Goal: Task Accomplishment & Management: Manage account settings

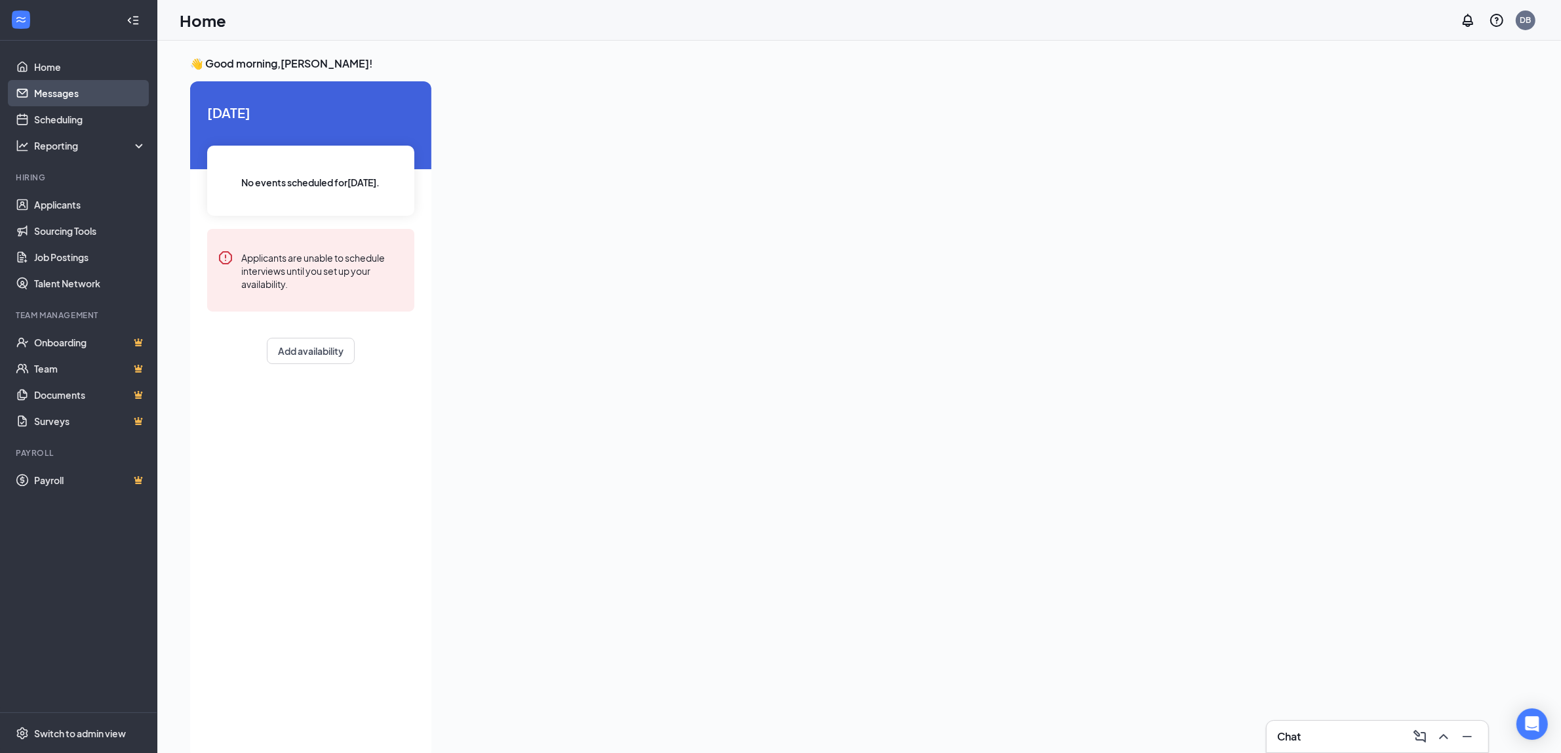
click at [73, 87] on link "Messages" at bounding box center [90, 93] width 112 height 26
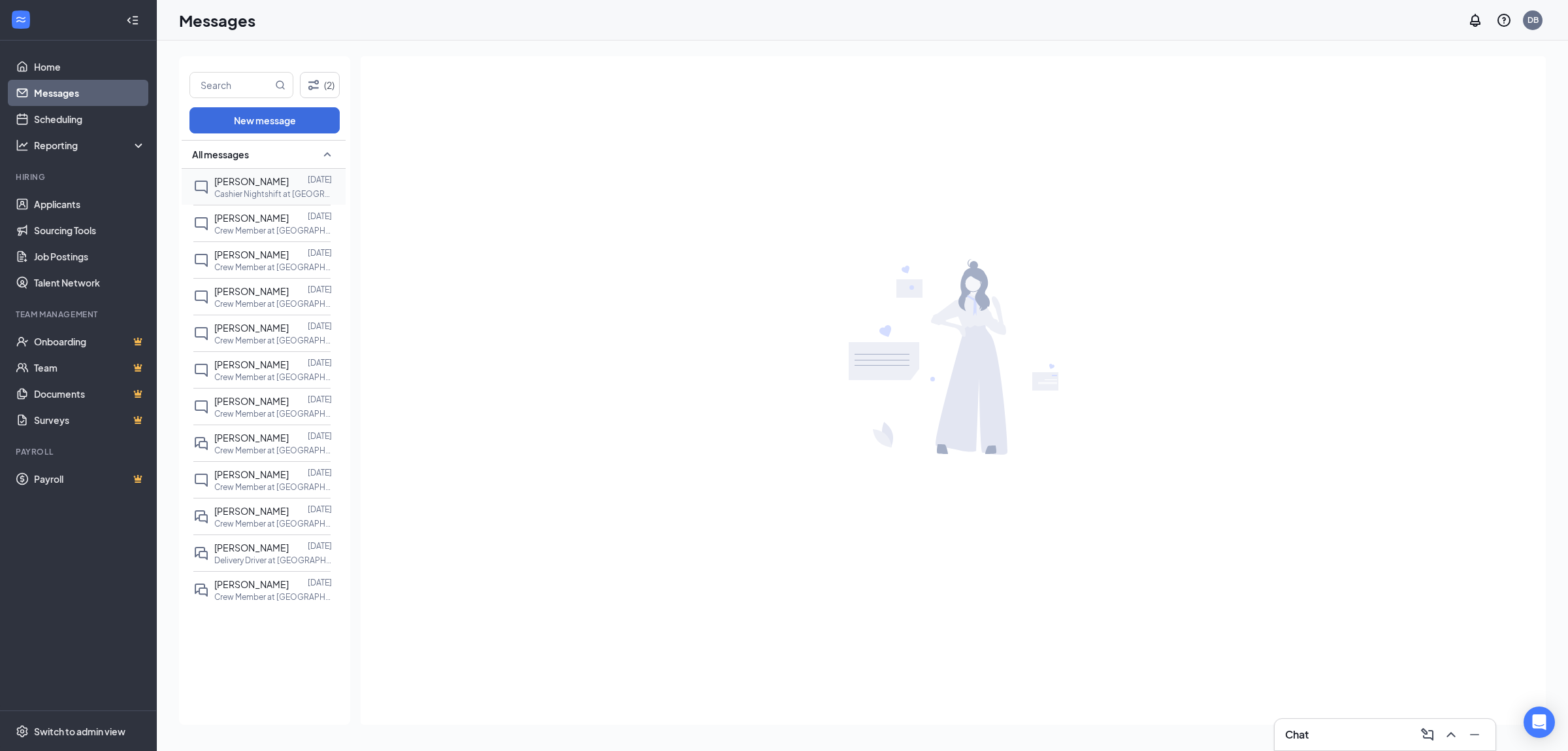
click at [226, 188] on p "Cashier Nightshift at [GEOGRAPHIC_DATA]" at bounding box center [273, 193] width 118 height 11
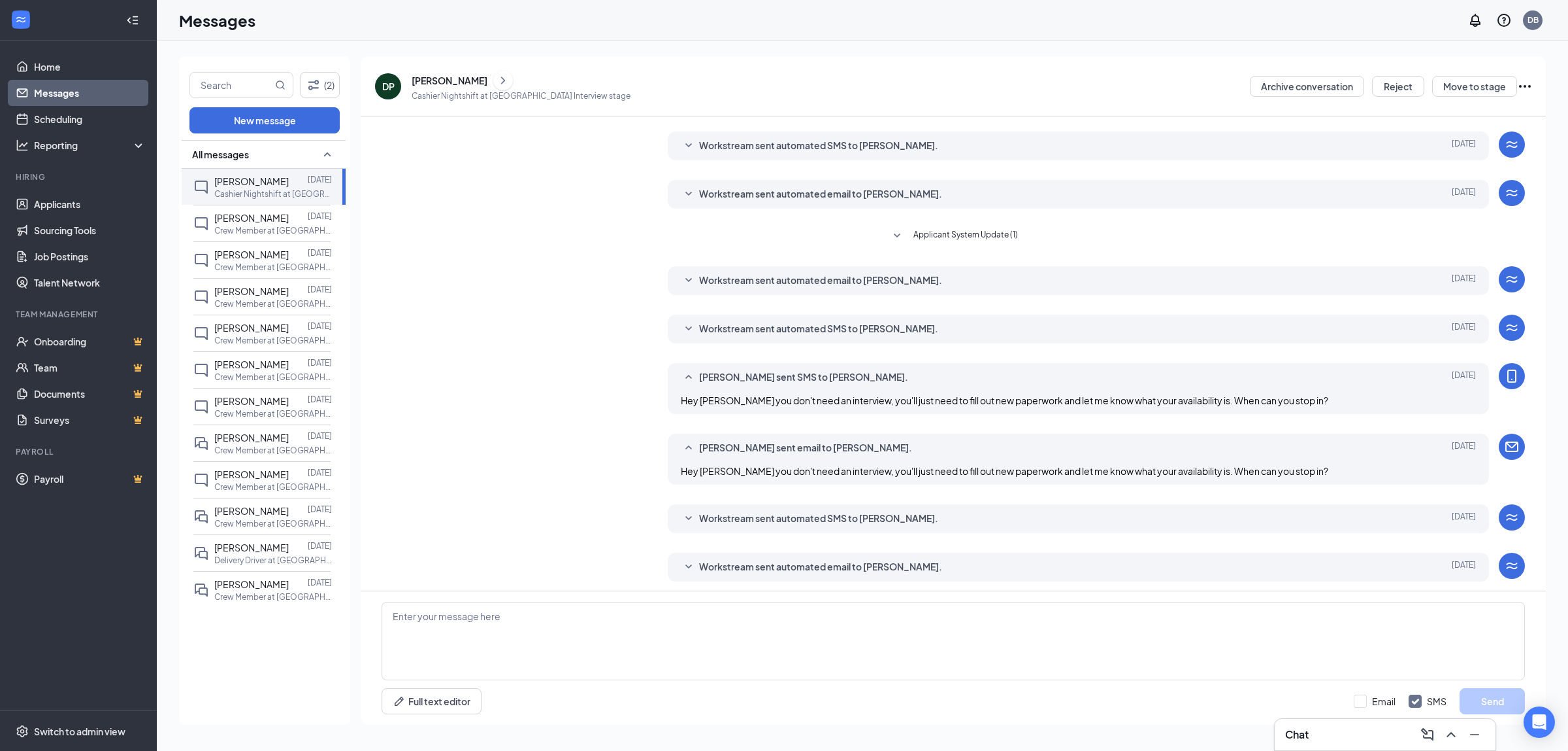
scroll to position [86, 0]
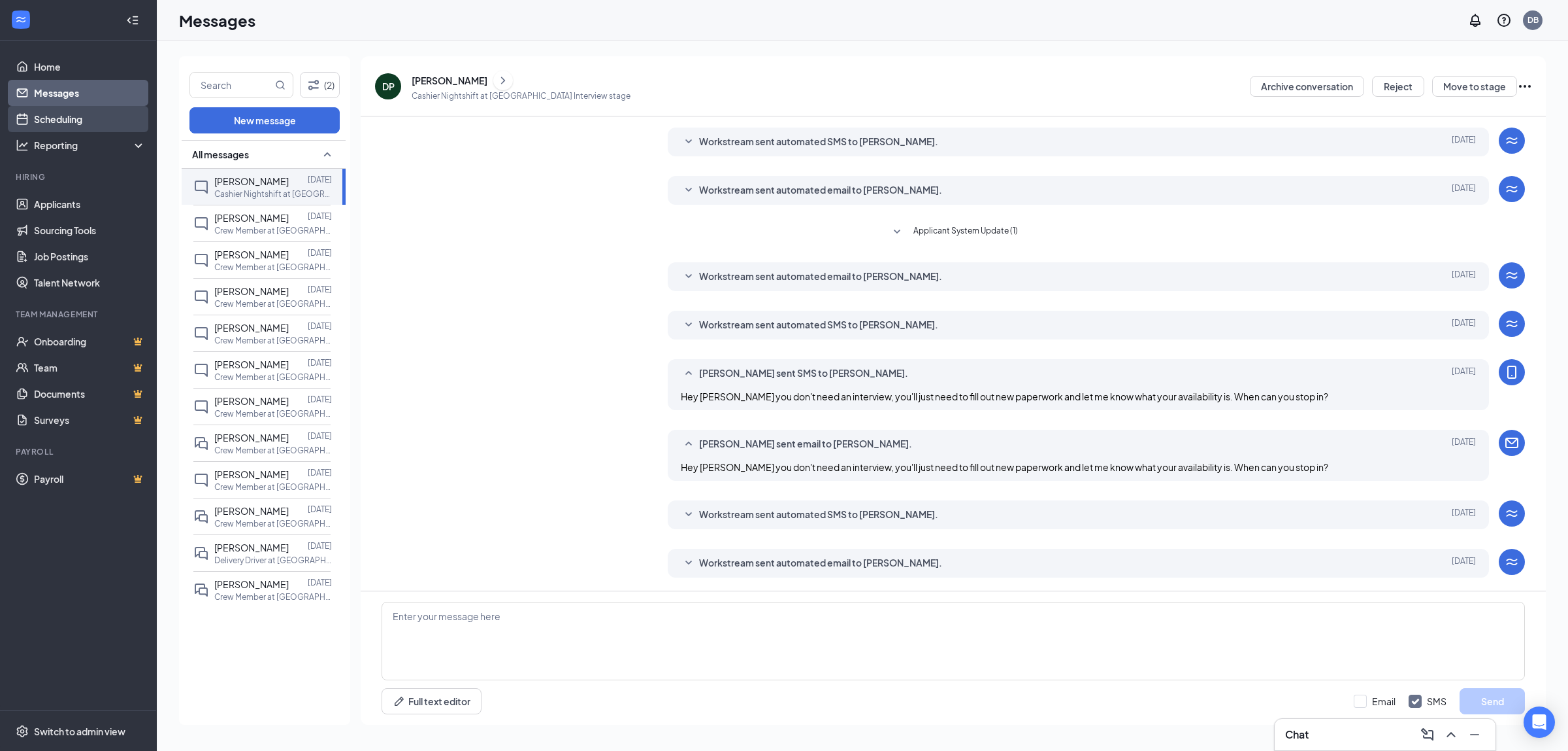
click at [82, 113] on link "Scheduling" at bounding box center [90, 119] width 112 height 26
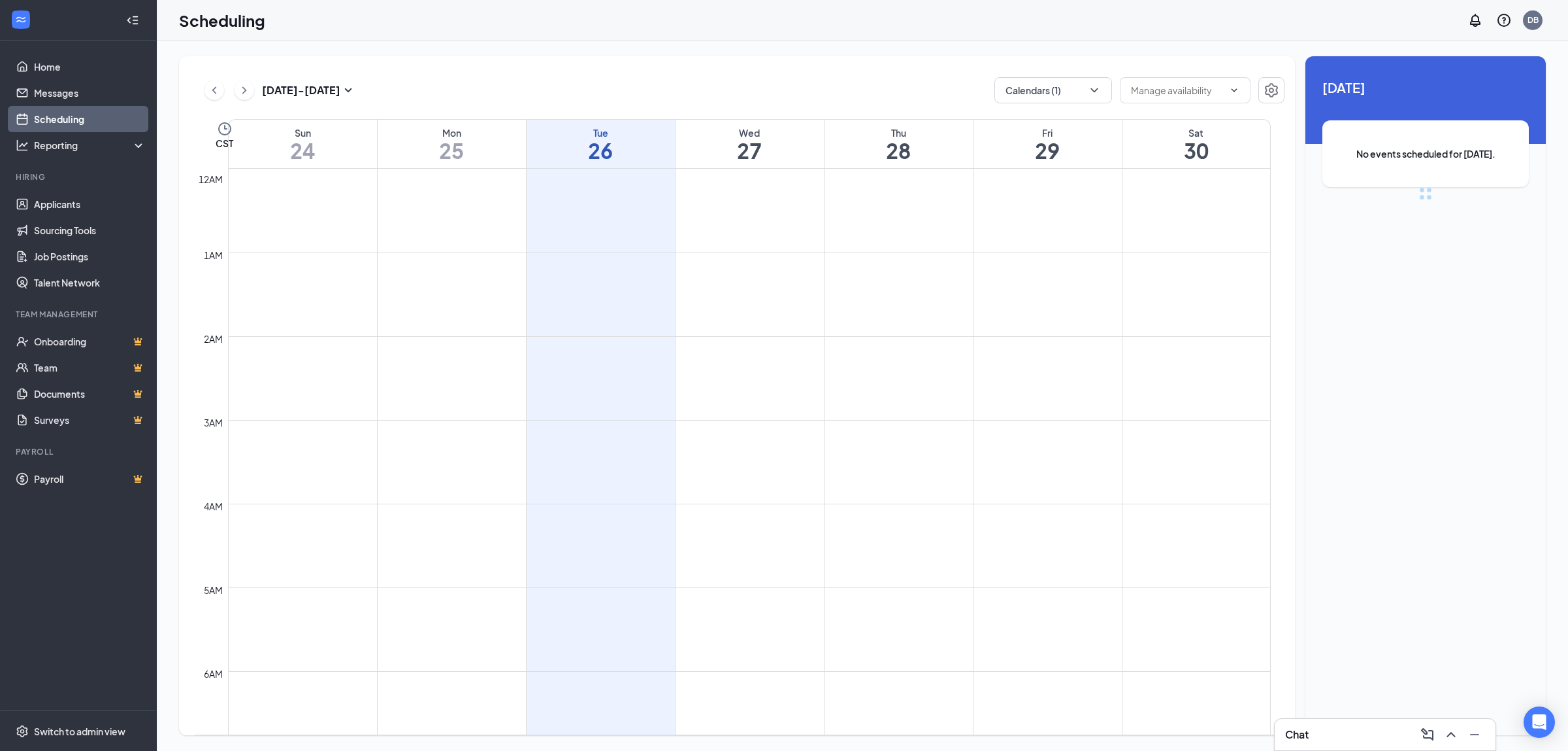
scroll to position [642, 0]
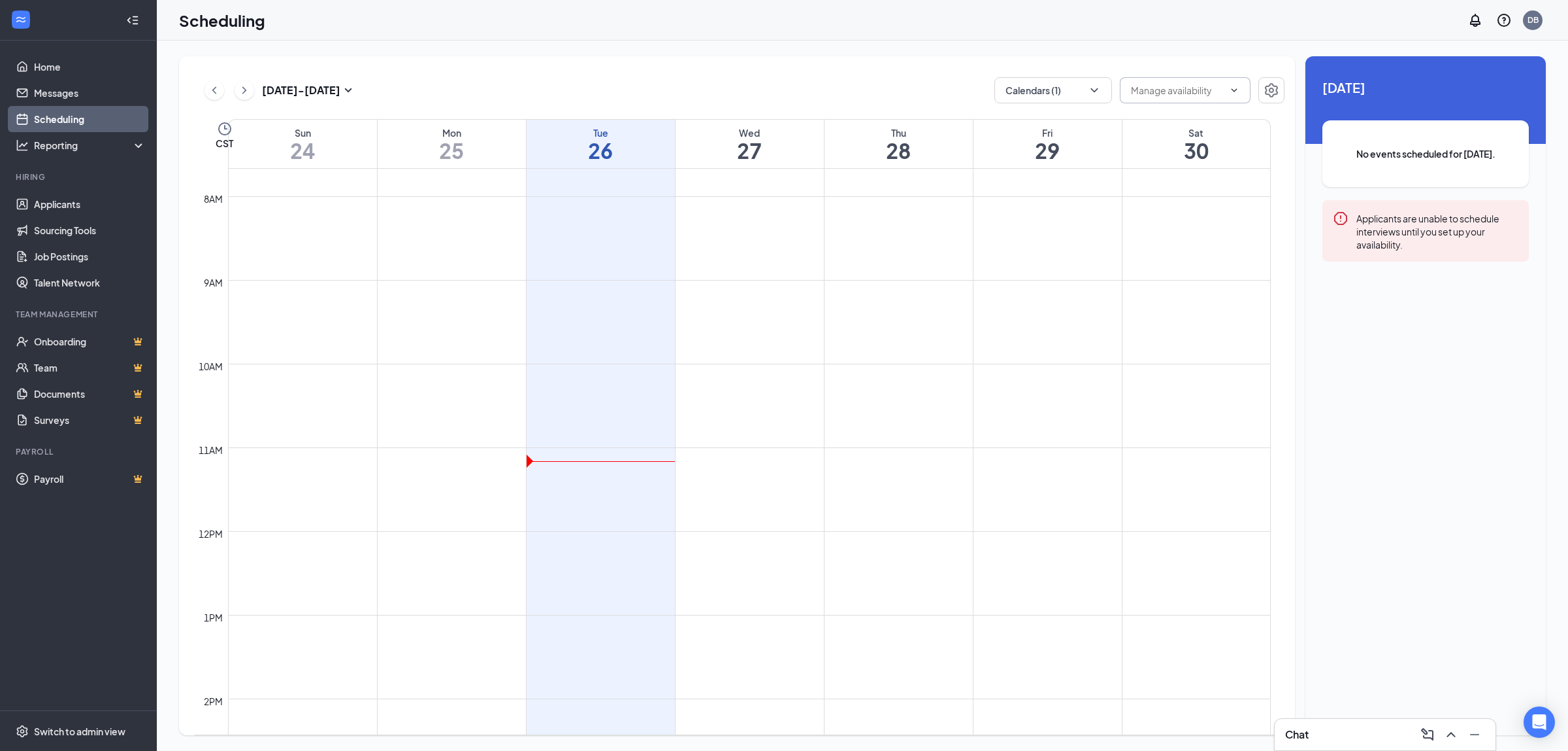
click at [1199, 85] on input "text" at bounding box center [1177, 90] width 93 height 14
click at [1046, 85] on button "Calendars (1)" at bounding box center [1054, 90] width 118 height 26
click at [1084, 239] on div "[PERSON_NAME]" at bounding box center [1093, 234] width 196 height 29
checkbox input "true"
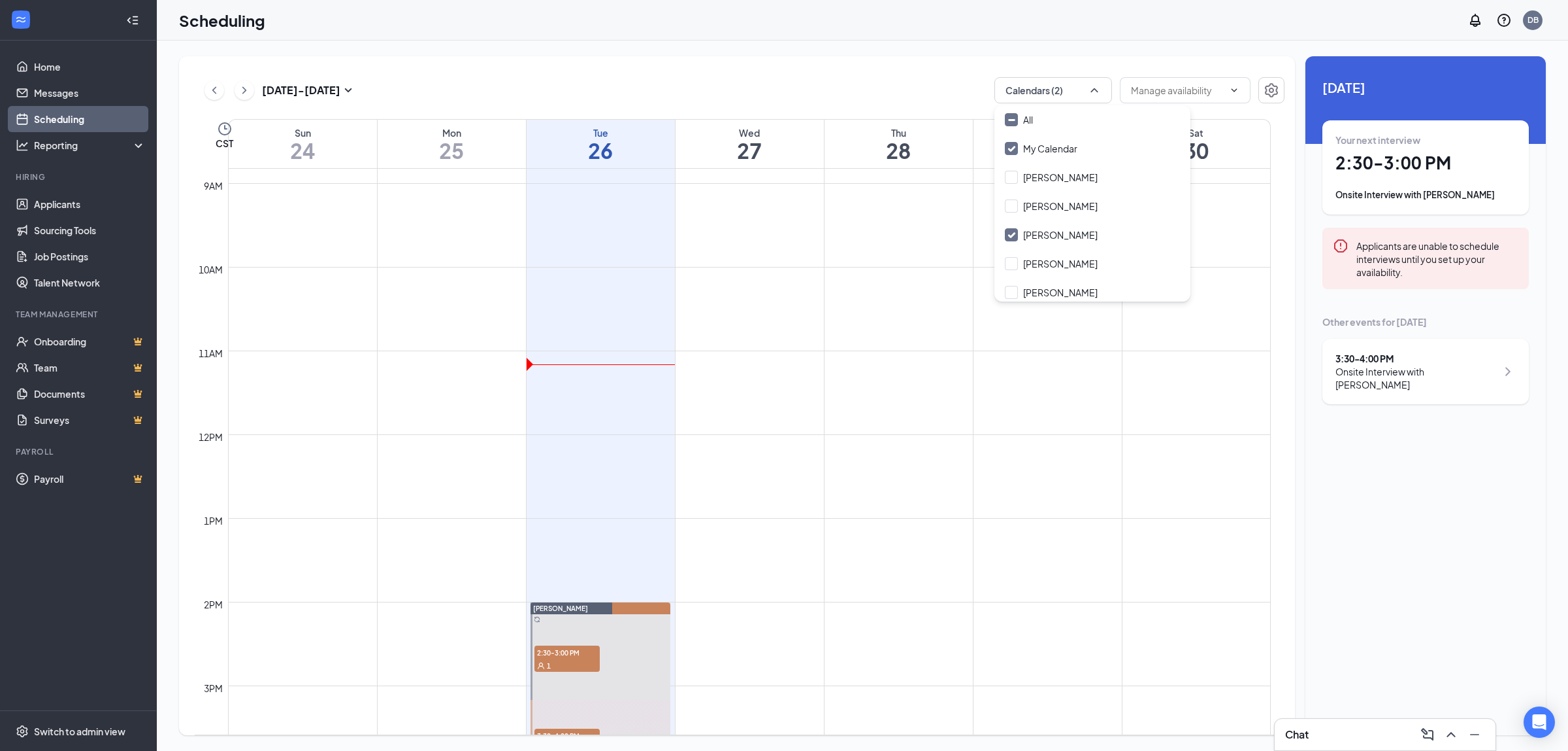
scroll to position [887, 0]
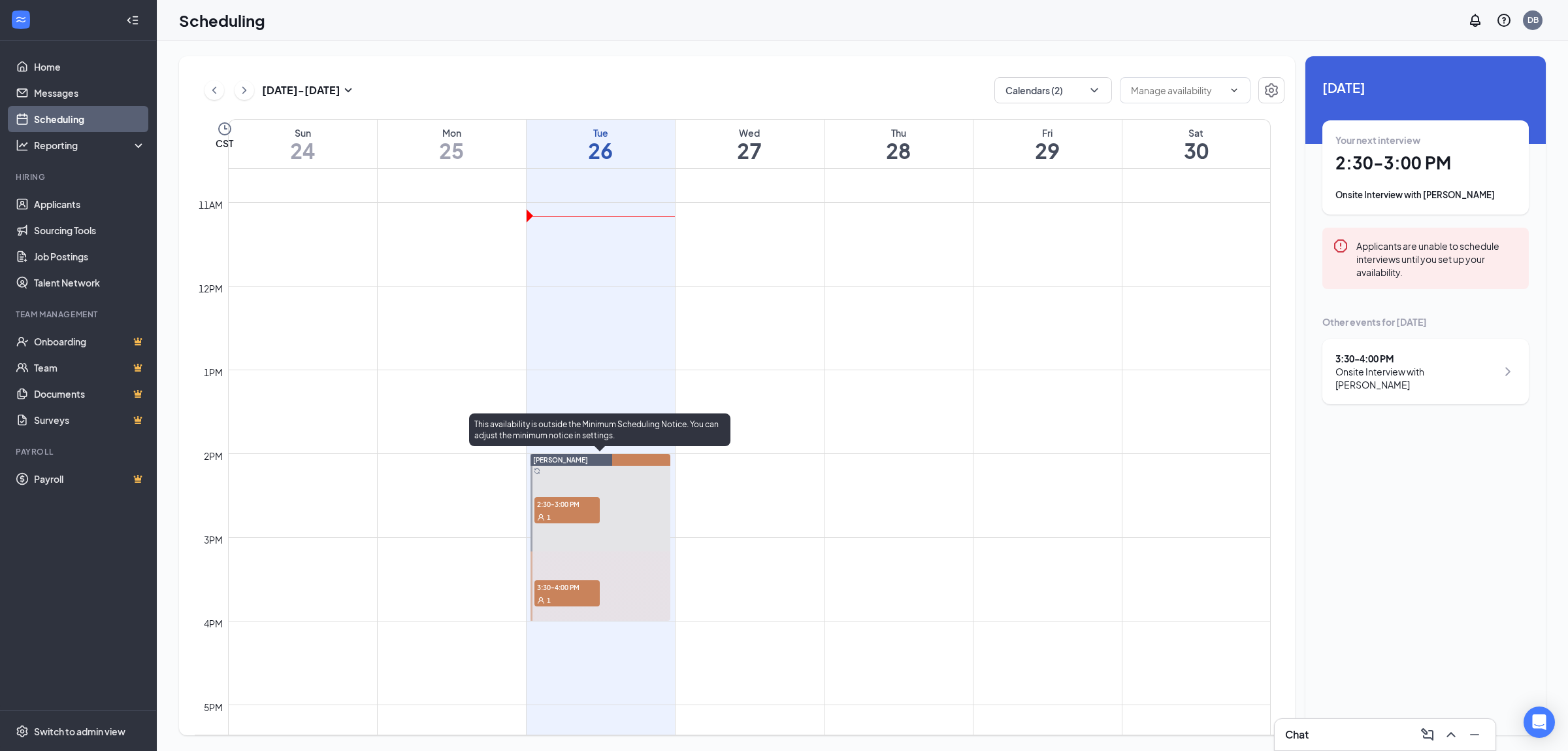
click at [567, 591] on span "3:30-4:00 PM" at bounding box center [567, 585] width 66 height 13
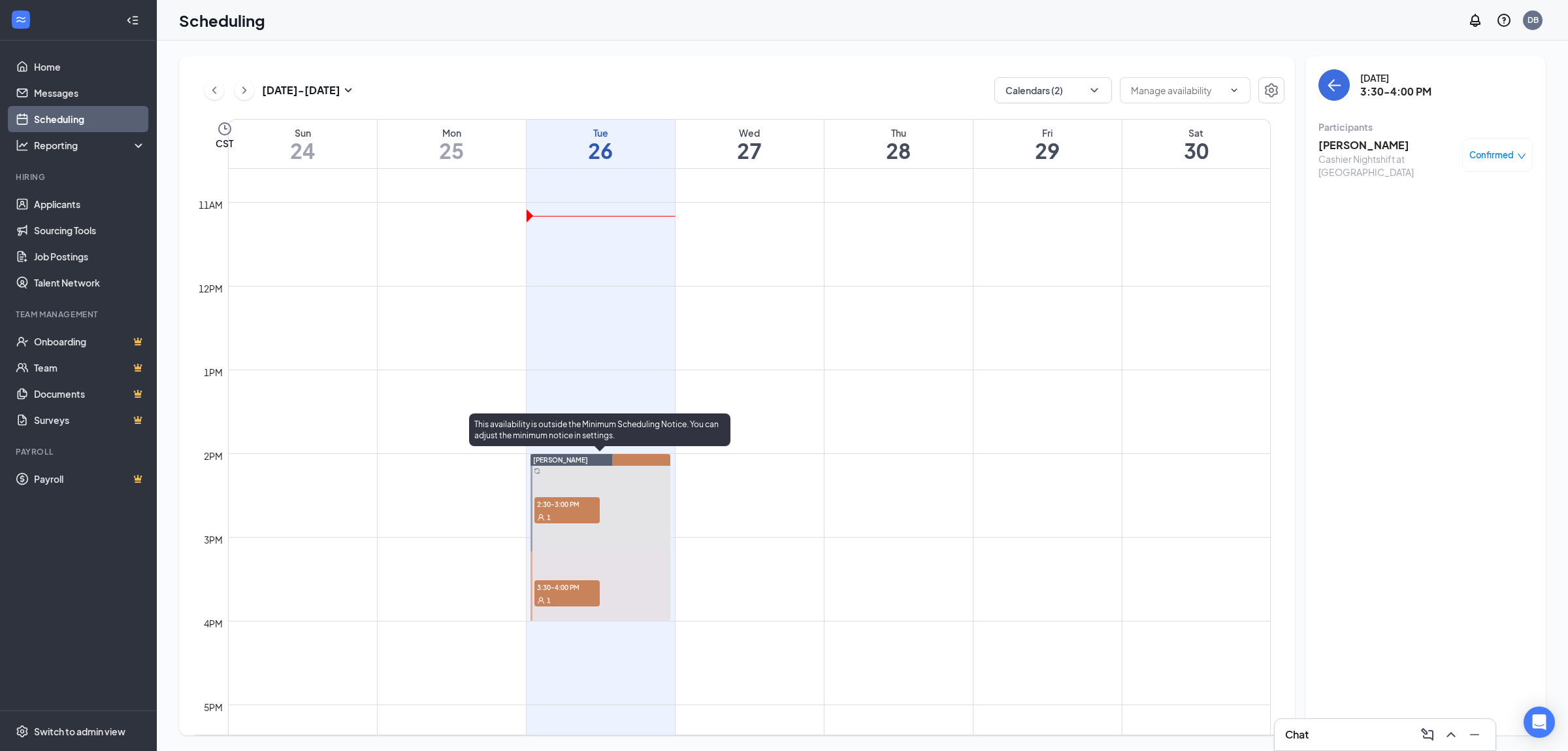
click at [562, 506] on span "2:30-3:00 PM" at bounding box center [567, 503] width 66 height 13
click at [564, 583] on span "3:30-4:00 PM" at bounding box center [567, 585] width 66 height 13
click at [585, 501] on span "2:30-3:00 PM" at bounding box center [567, 503] width 66 height 13
